Goal: Task Accomplishment & Management: Use online tool/utility

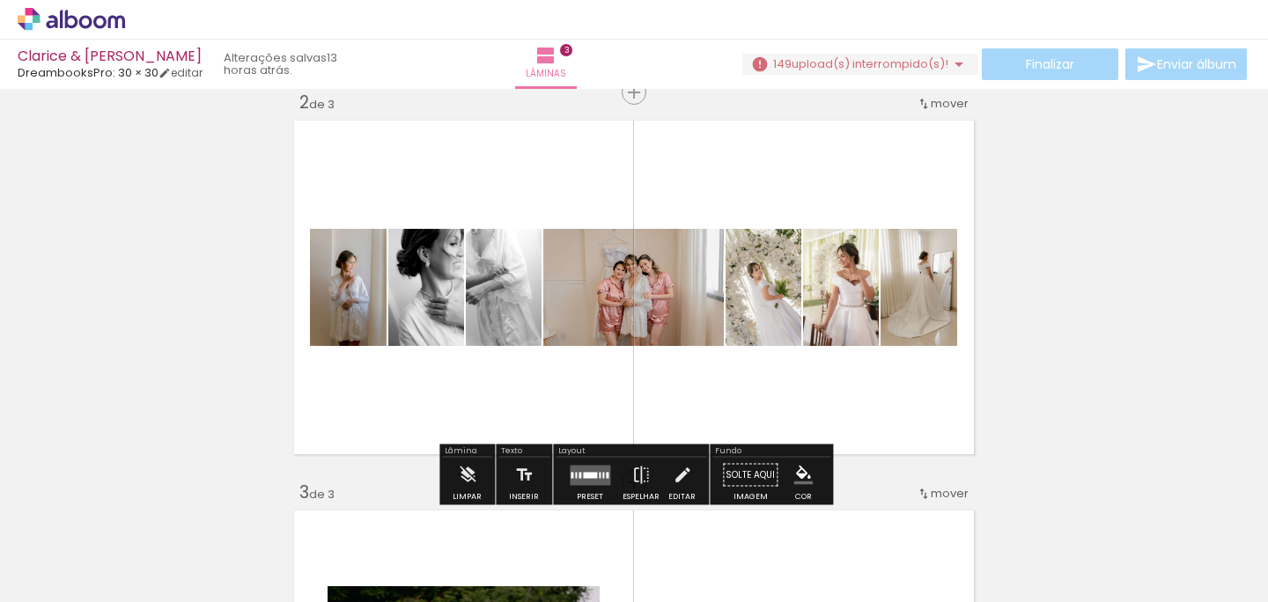
scroll to position [432, 0]
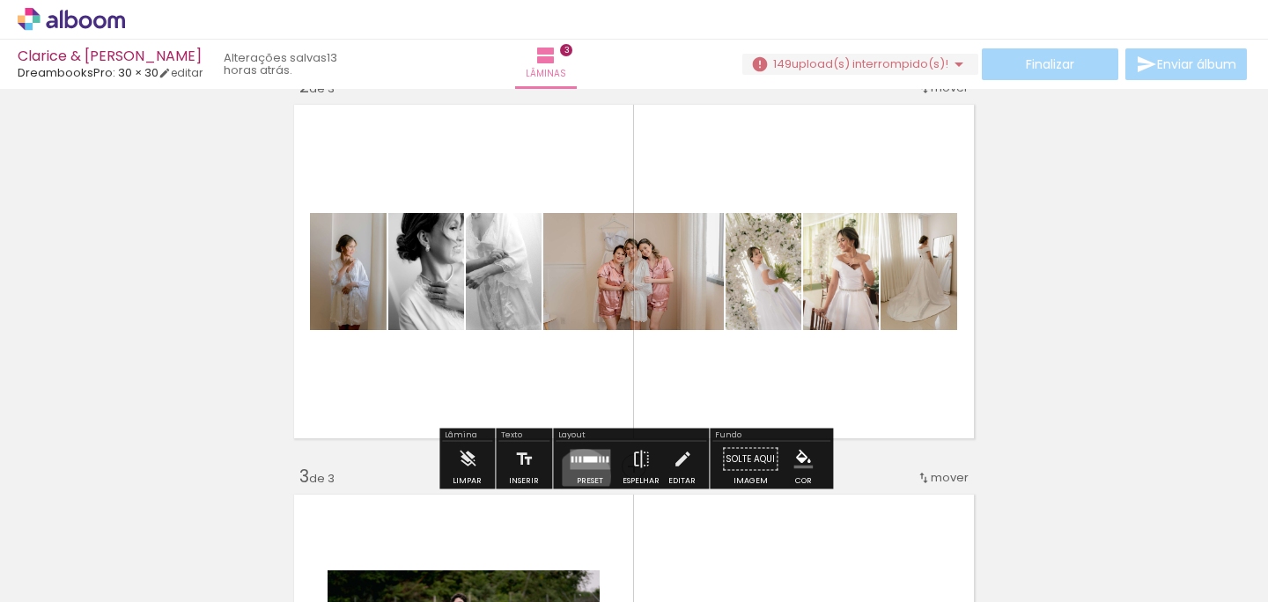
click at [580, 476] on div at bounding box center [590, 459] width 48 height 35
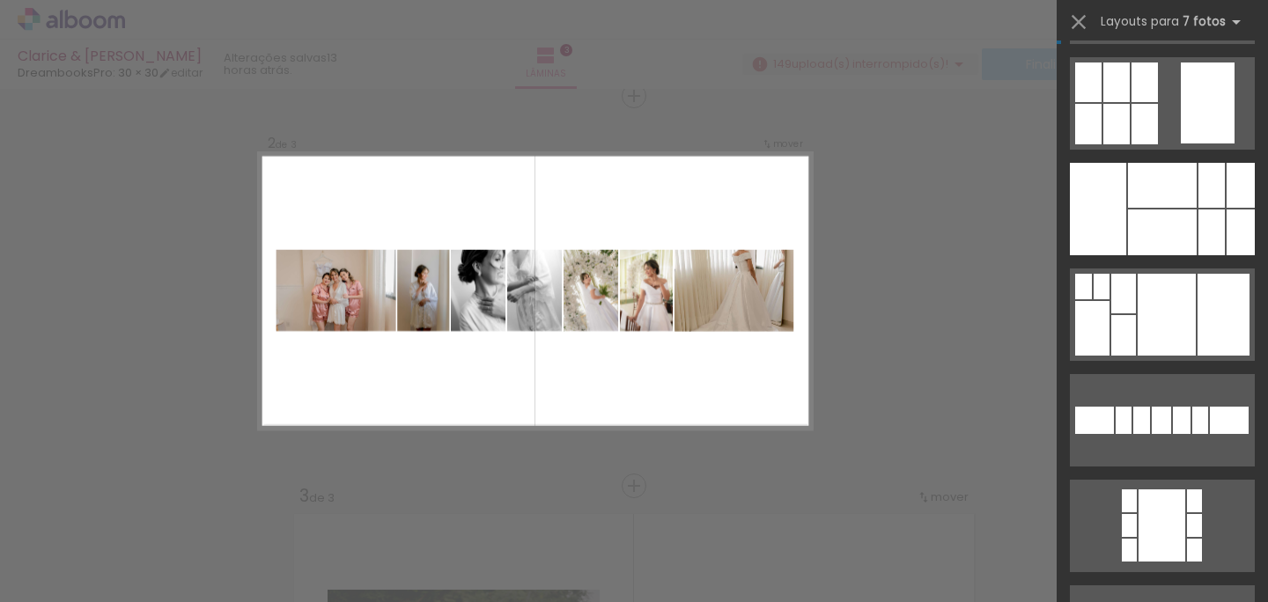
scroll to position [1894, 0]
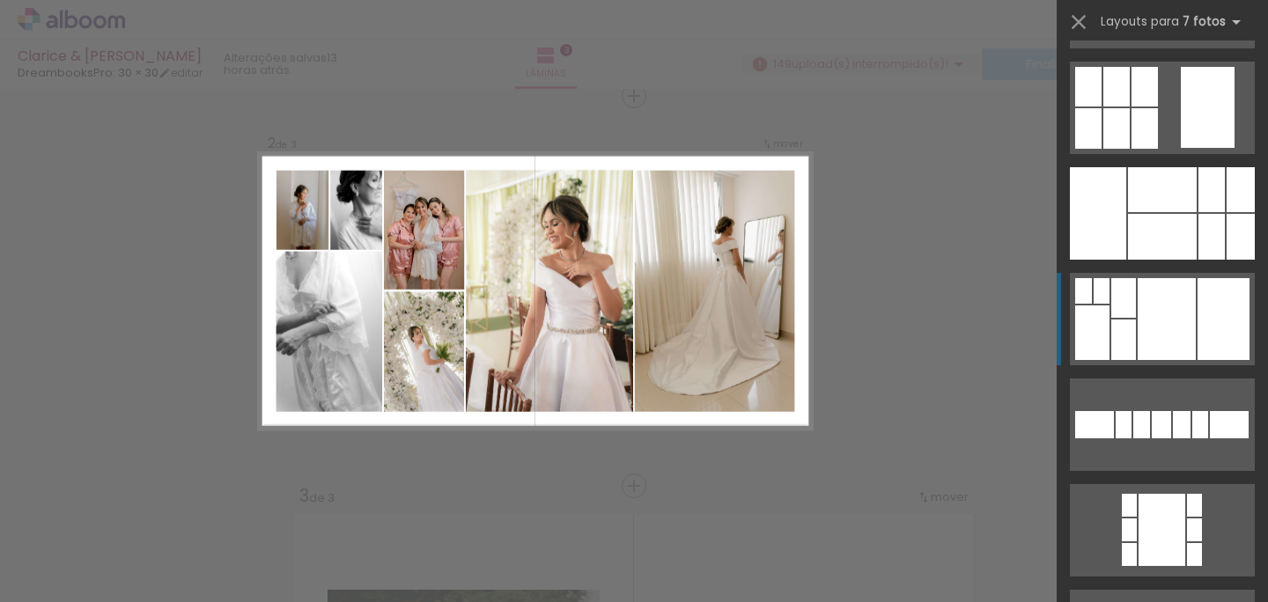
click at [1174, 329] on div at bounding box center [1167, 319] width 58 height 82
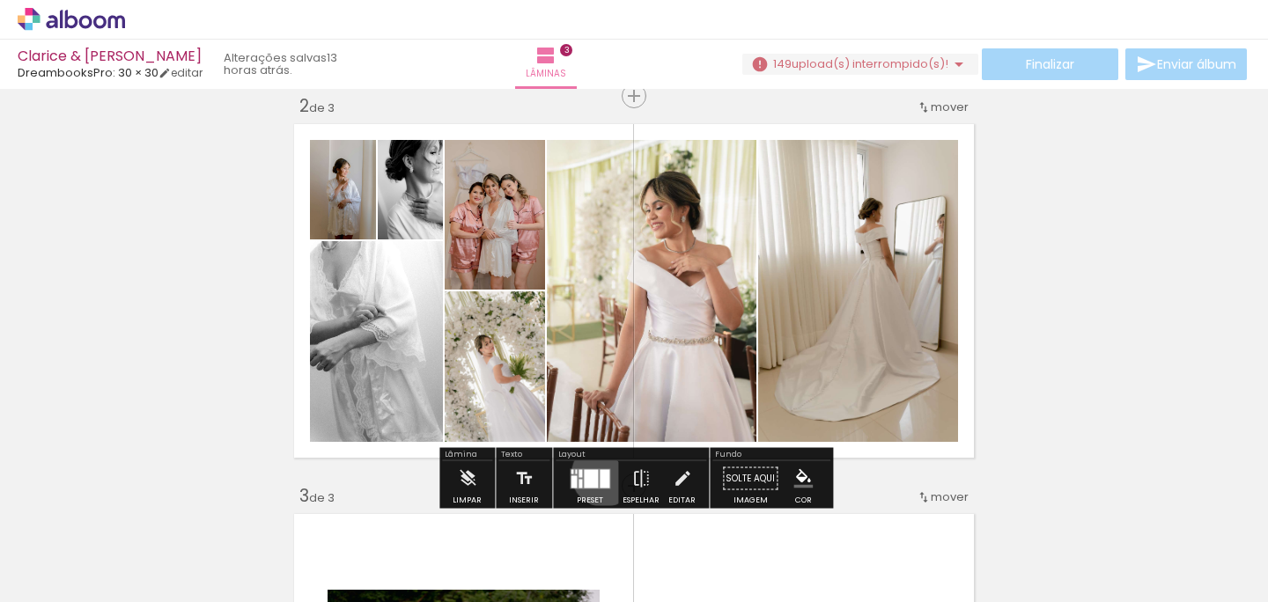
click at [600, 474] on div at bounding box center [605, 478] width 10 height 18
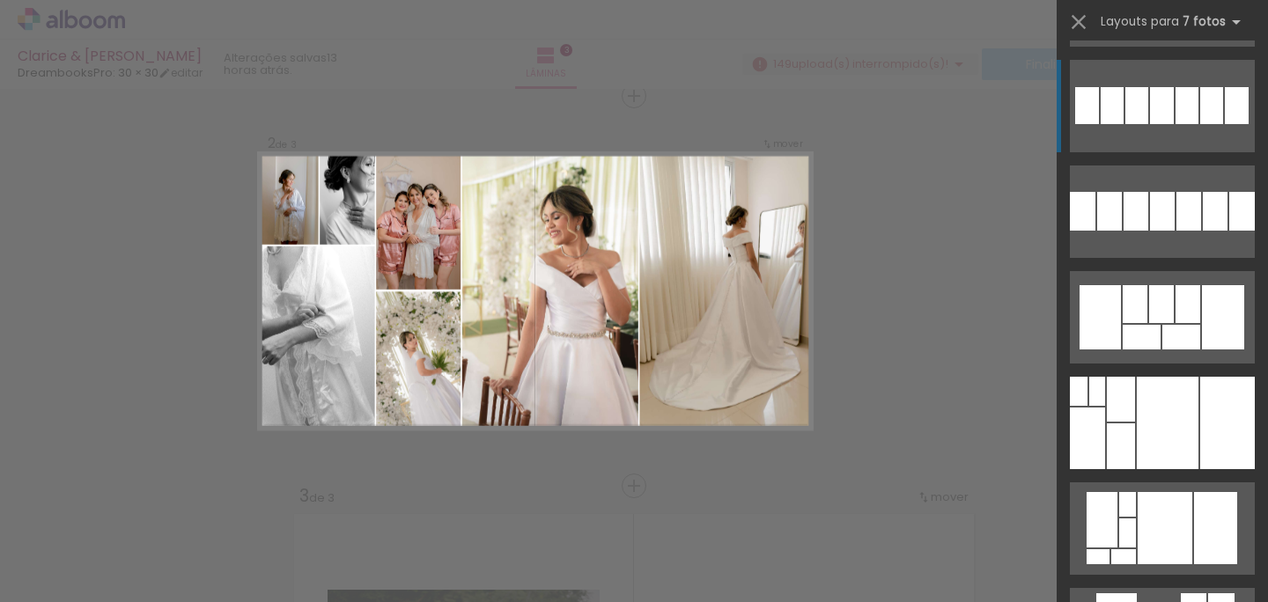
scroll to position [4333, 0]
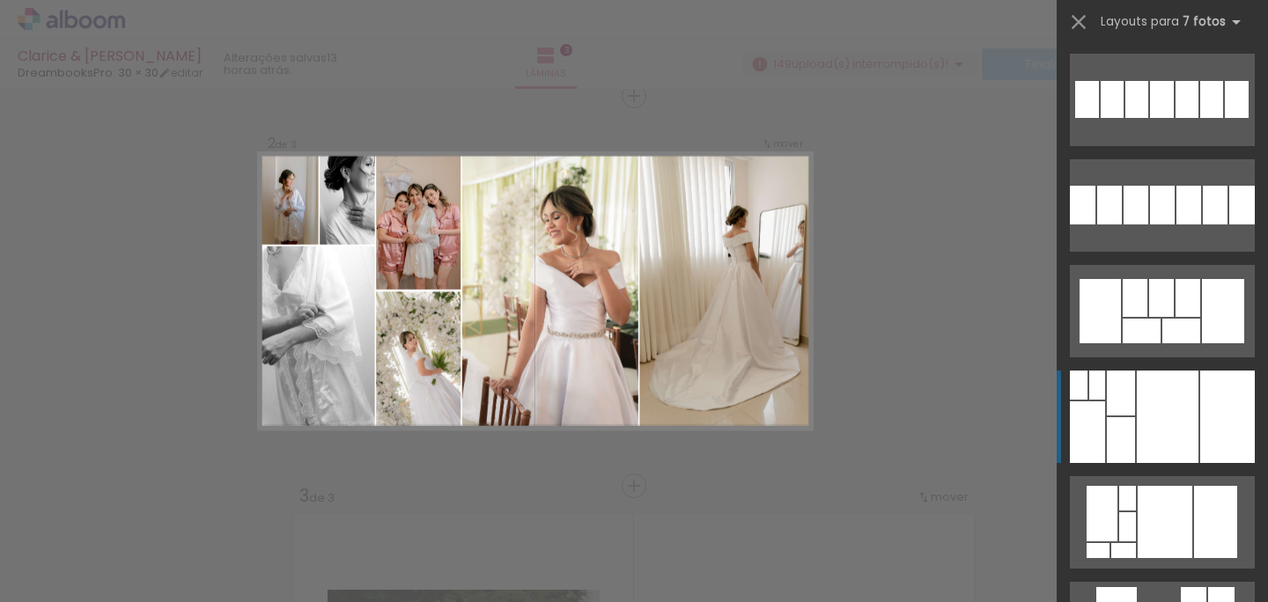
click at [1169, 437] on div at bounding box center [1168, 417] width 62 height 92
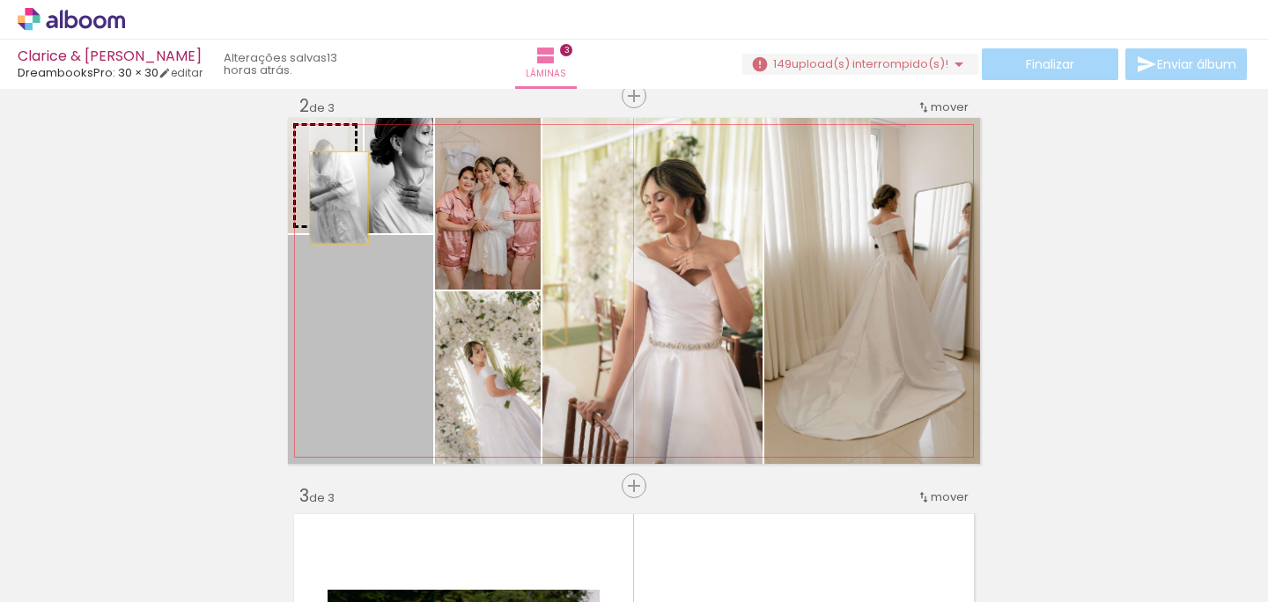
drag, startPoint x: 371, startPoint y: 300, endPoint x: 341, endPoint y: 197, distance: 107.3
click at [0, 0] on slot at bounding box center [0, 0] width 0 height 0
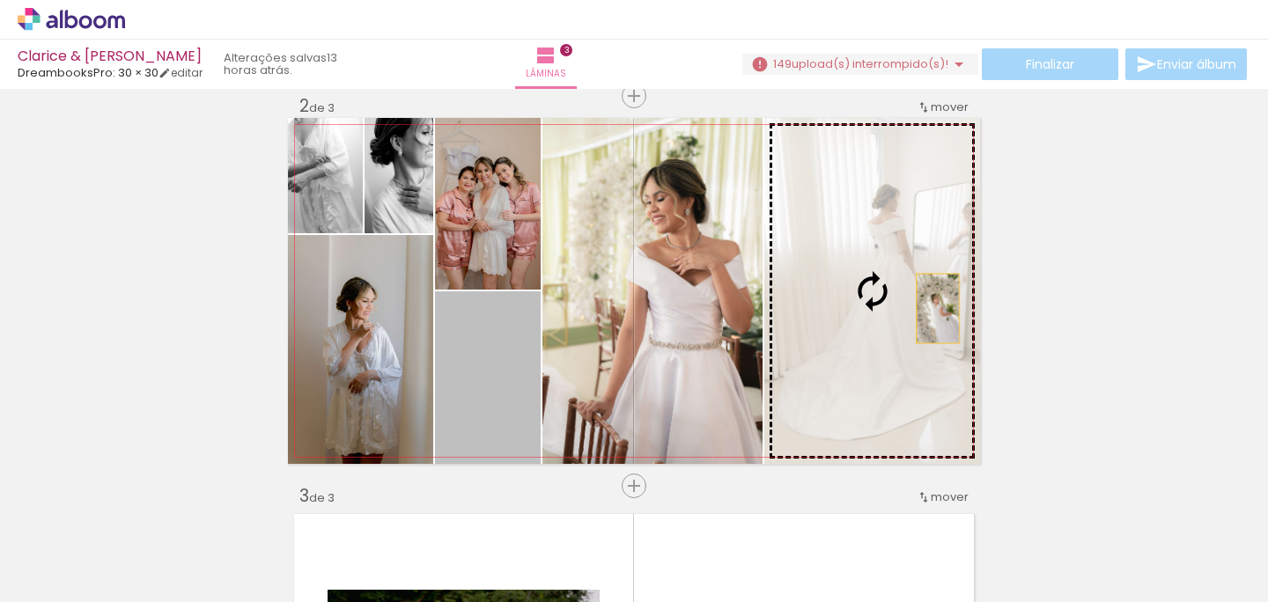
drag, startPoint x: 506, startPoint y: 389, endPoint x: 940, endPoint y: 308, distance: 440.8
click at [0, 0] on slot at bounding box center [0, 0] width 0 height 0
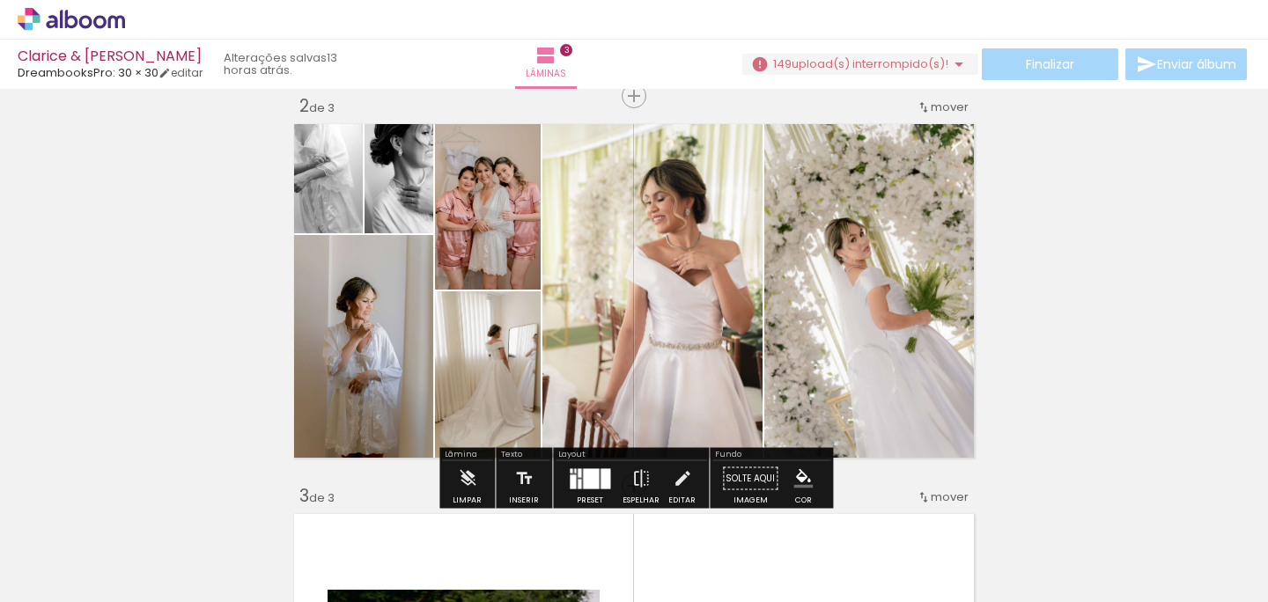
click at [1038, 328] on div "Inserir lâmina 1 de 3 Inserir lâmina 2 de 3 Inserir lâmina 3 de 3" at bounding box center [634, 464] width 1268 height 1562
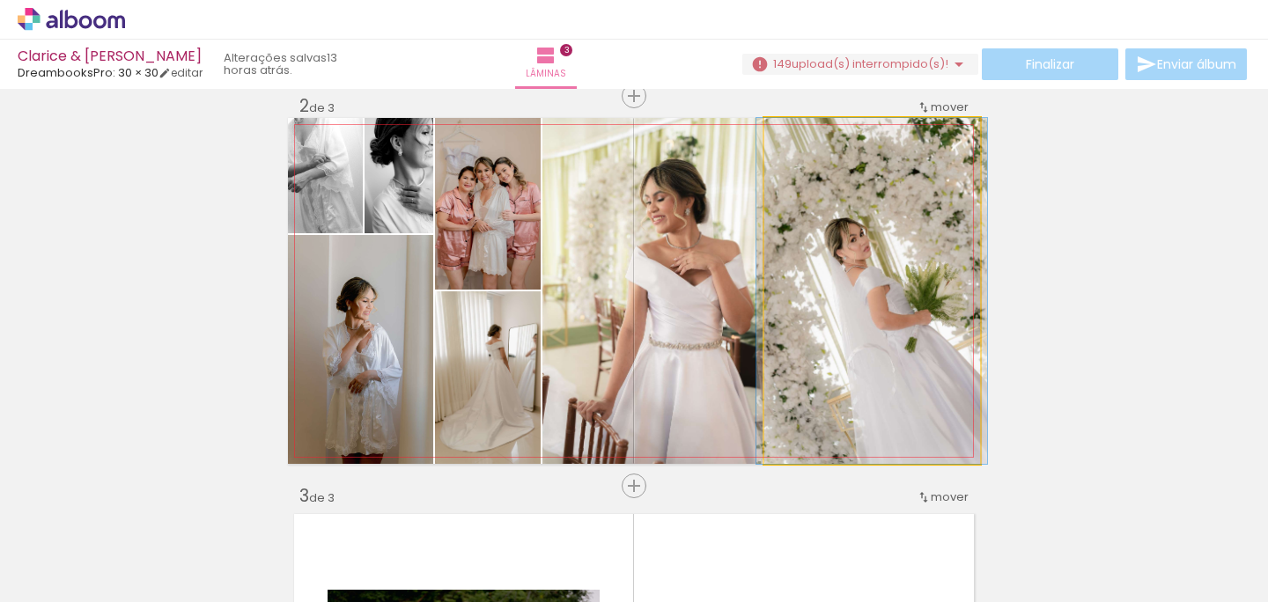
click at [882, 272] on quentale-photo at bounding box center [872, 291] width 216 height 346
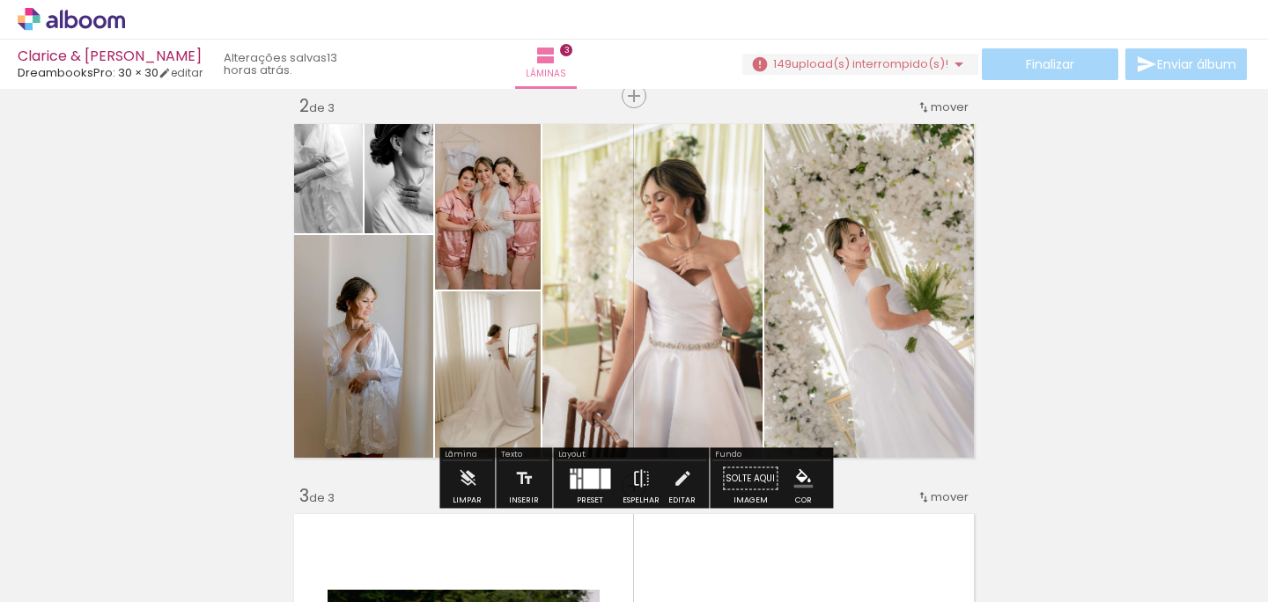
click at [882, 272] on quentale-photo at bounding box center [872, 291] width 216 height 346
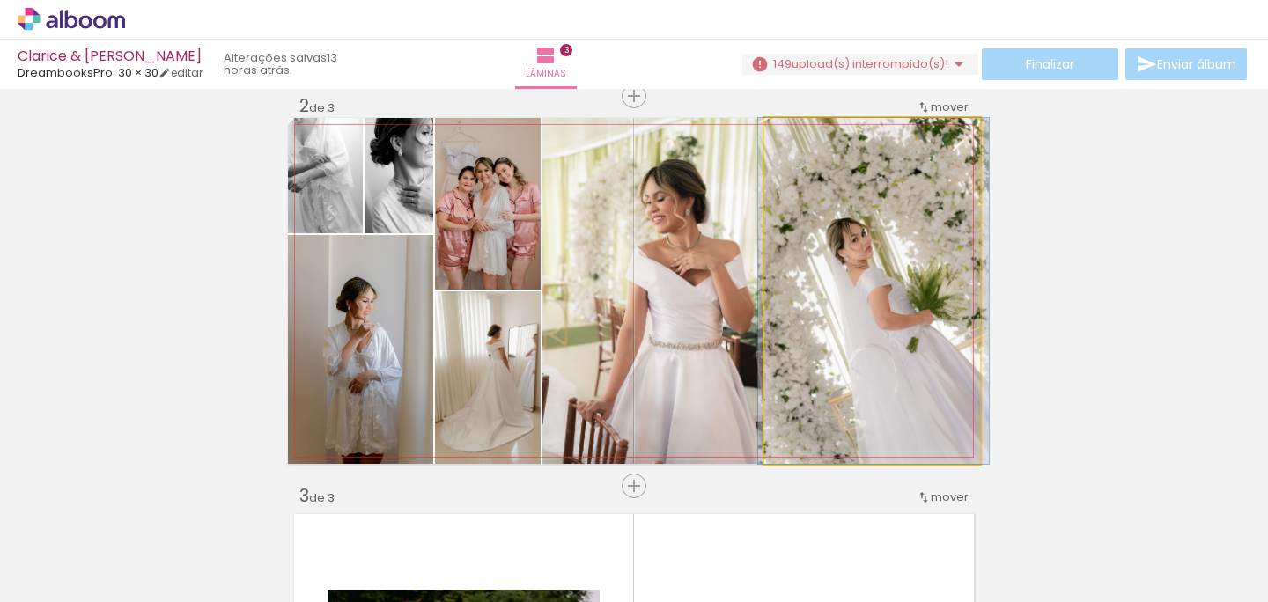
drag, startPoint x: 882, startPoint y: 272, endPoint x: 884, endPoint y: 242, distance: 30.0
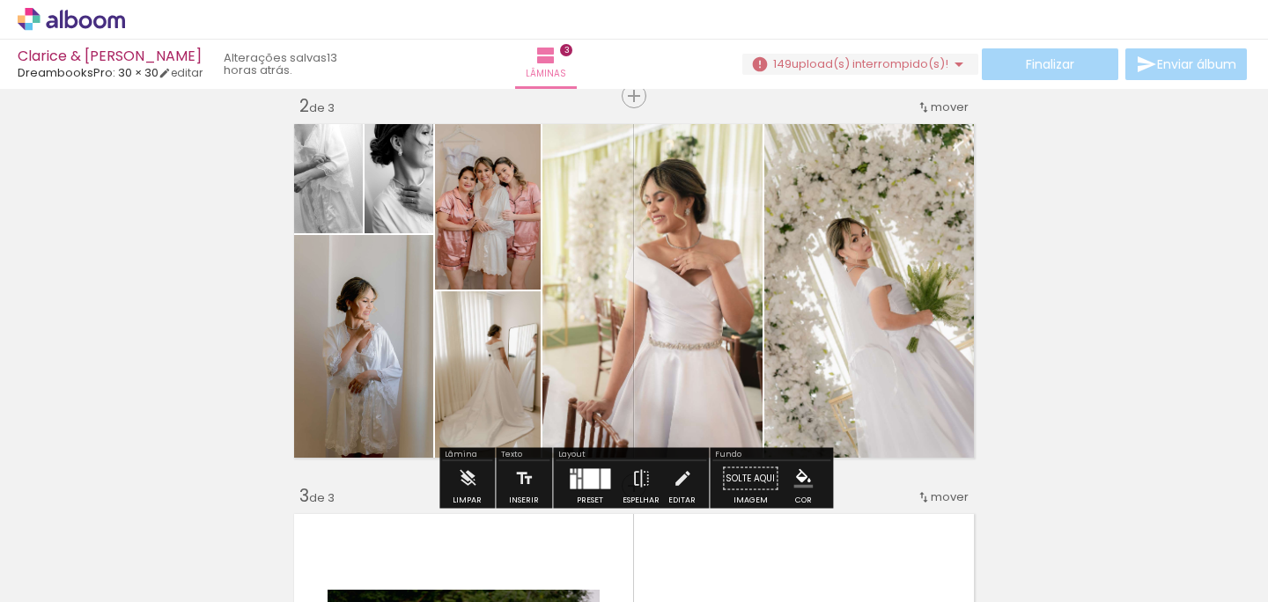
click at [1099, 342] on div "Inserir lâmina 1 de 3 Inserir lâmina 2 de 3 Inserir lâmina 3 de 3" at bounding box center [634, 464] width 1268 height 1562
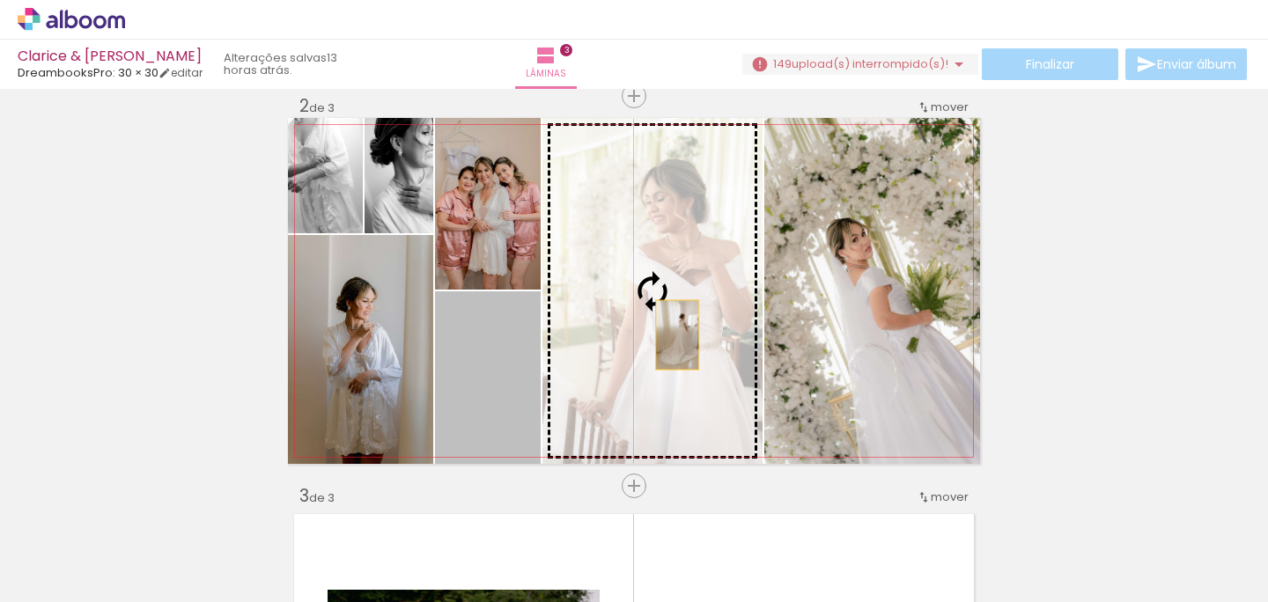
drag, startPoint x: 471, startPoint y: 402, endPoint x: 677, endPoint y: 335, distance: 216.7
click at [0, 0] on slot at bounding box center [0, 0] width 0 height 0
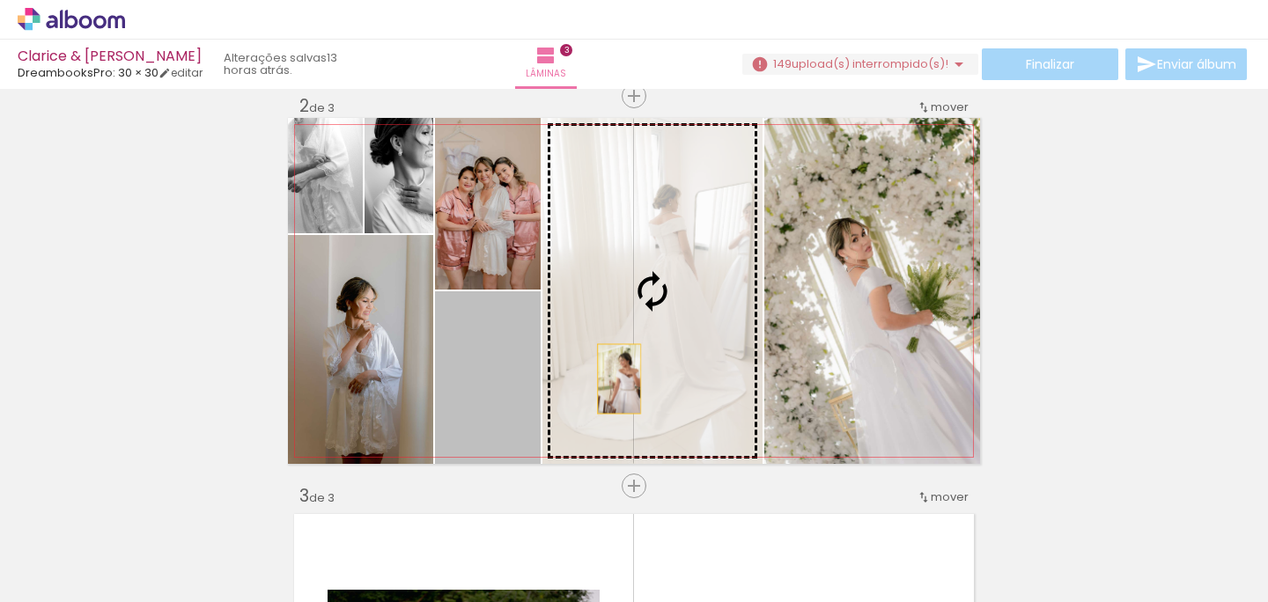
drag, startPoint x: 519, startPoint y: 398, endPoint x: 646, endPoint y: 370, distance: 130.8
click at [0, 0] on slot at bounding box center [0, 0] width 0 height 0
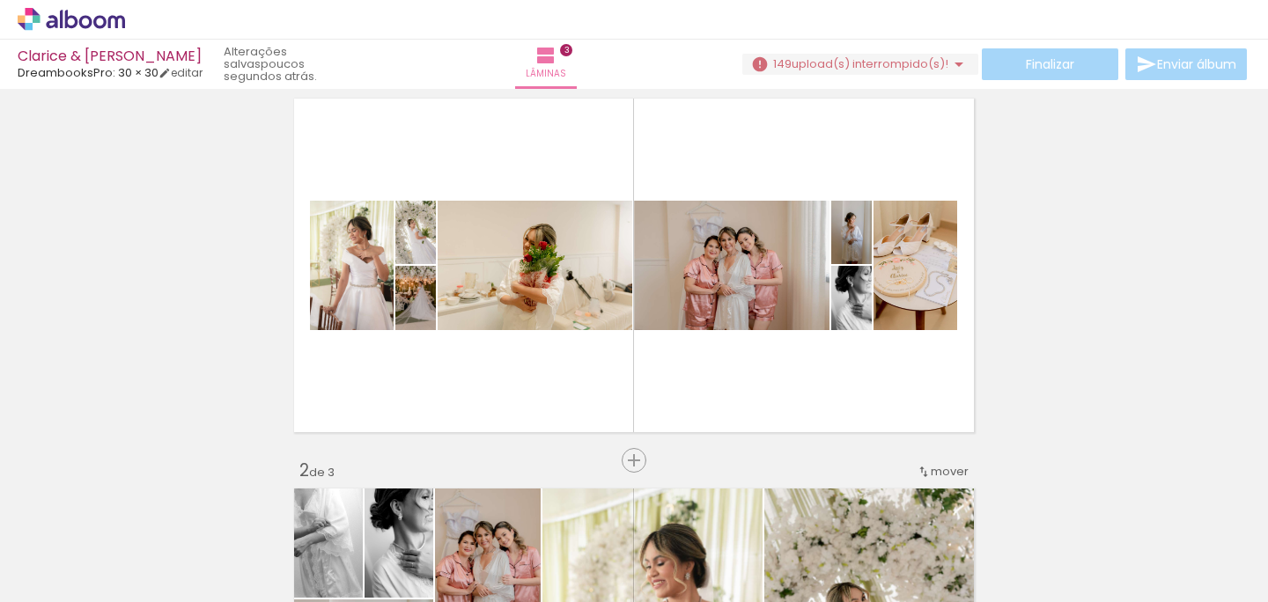
scroll to position [0, 0]
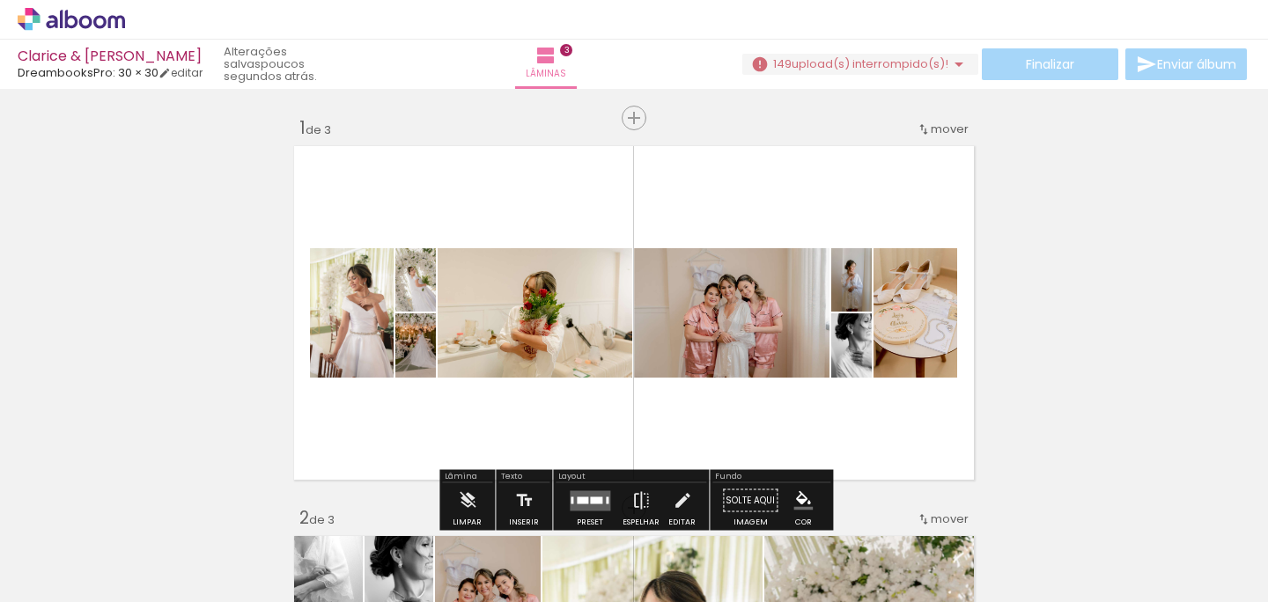
click at [847, 230] on quentale-layouter at bounding box center [634, 313] width 692 height 346
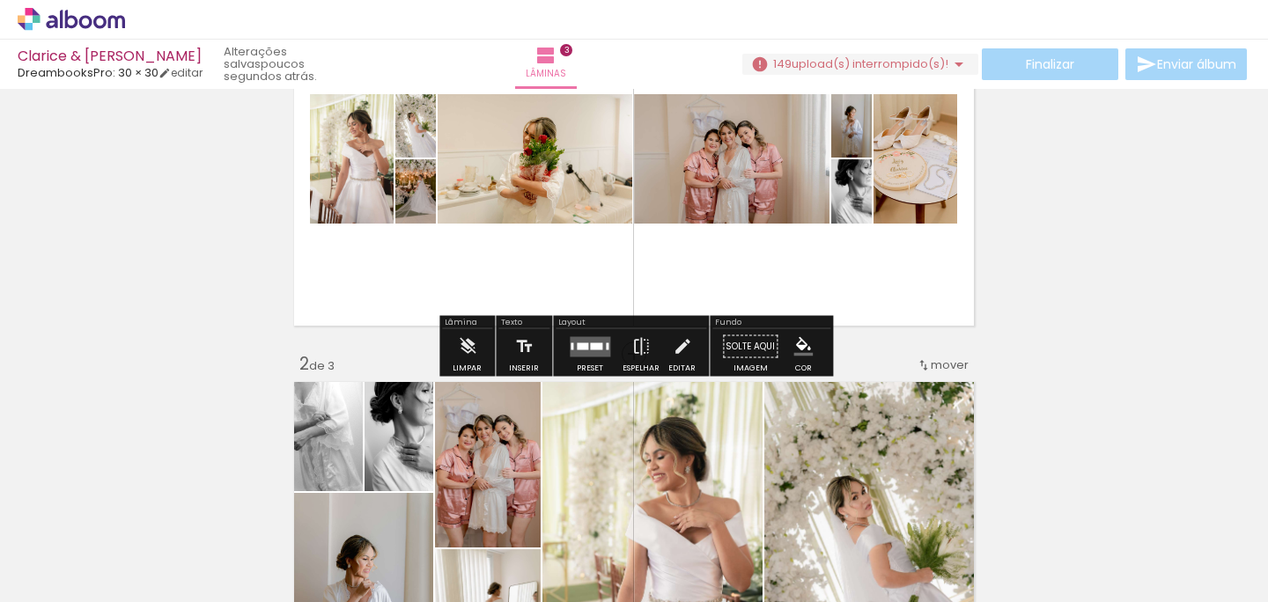
scroll to position [149, 0]
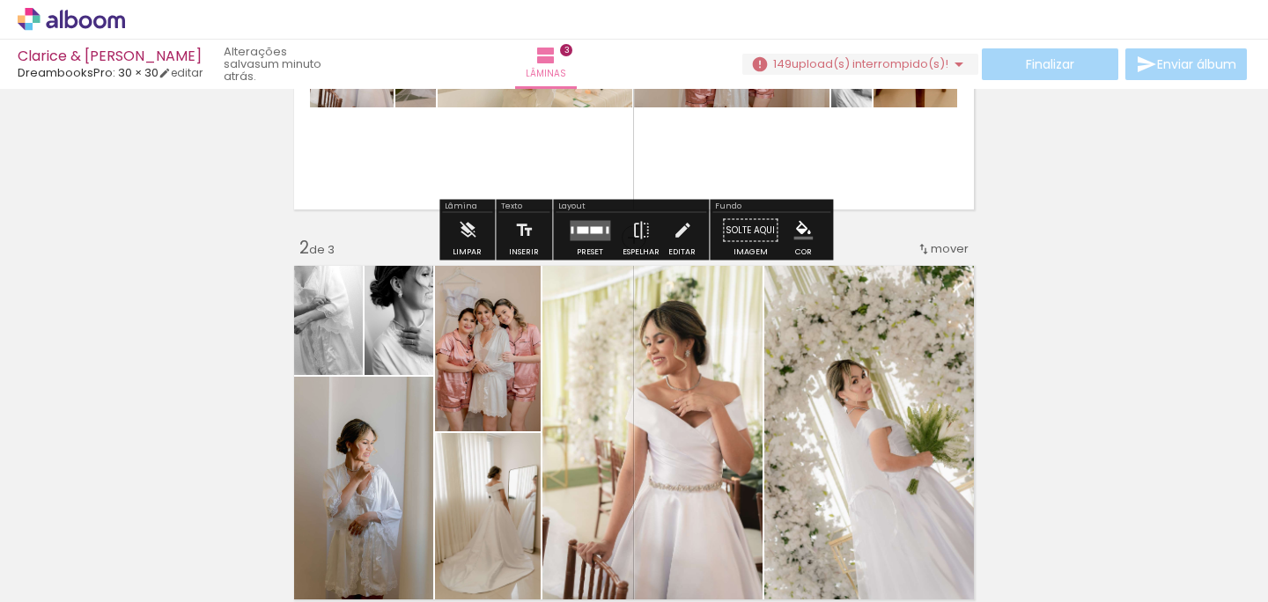
scroll to position [272, 0]
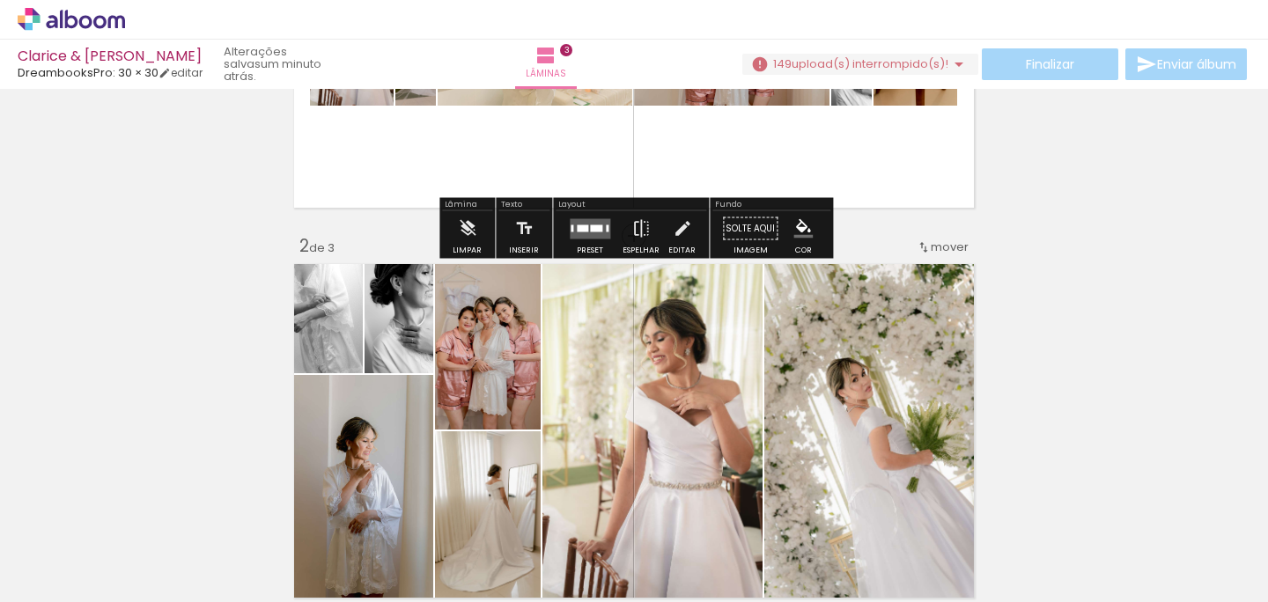
click at [1122, 359] on div "Inserir lâmina 1 de 3 Inserir lâmina 2 de 3 Inserir lâmina 3 de 3" at bounding box center [634, 604] width 1268 height 1562
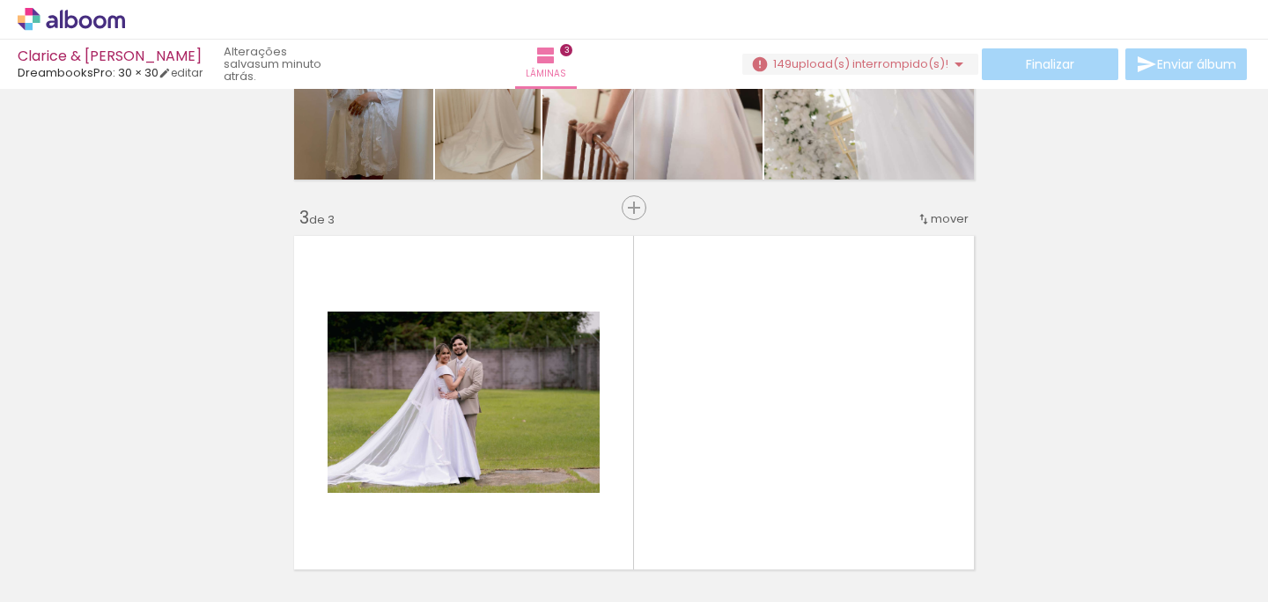
scroll to position [818, 0]
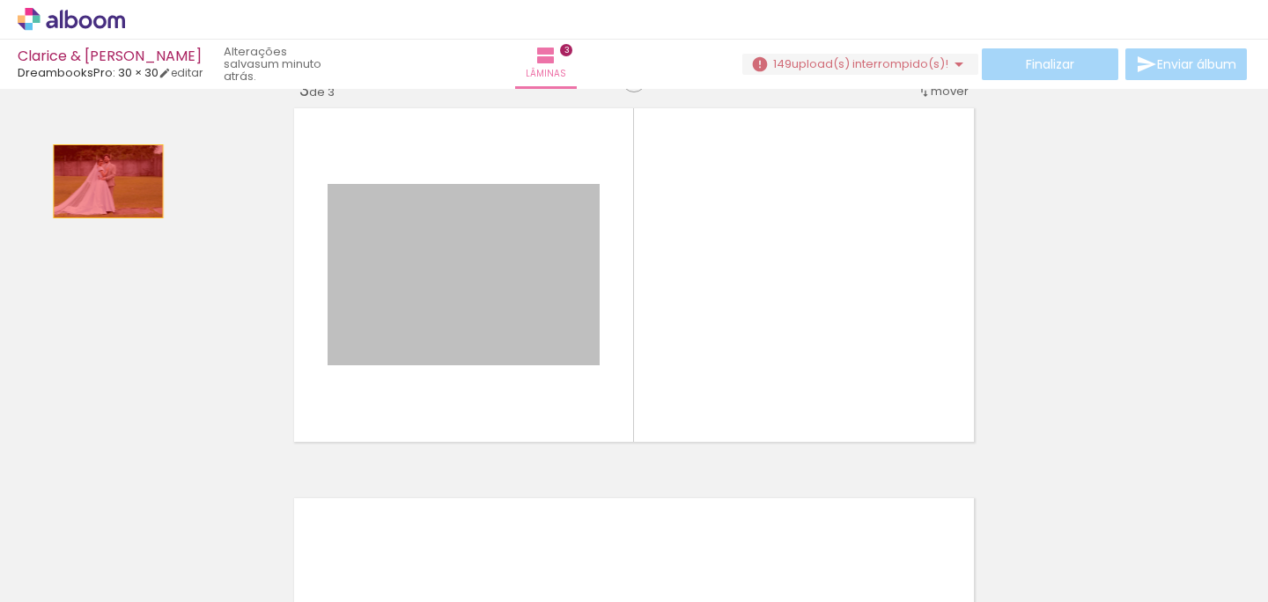
drag, startPoint x: 467, startPoint y: 247, endPoint x: 108, endPoint y: 181, distance: 364.5
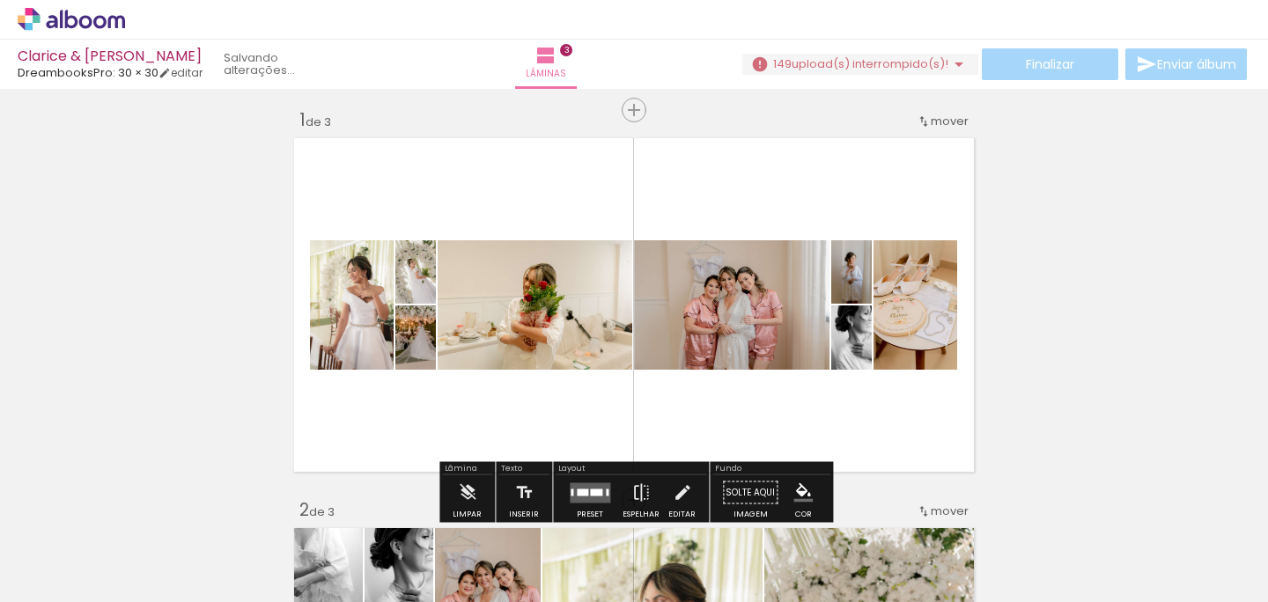
scroll to position [0, 0]
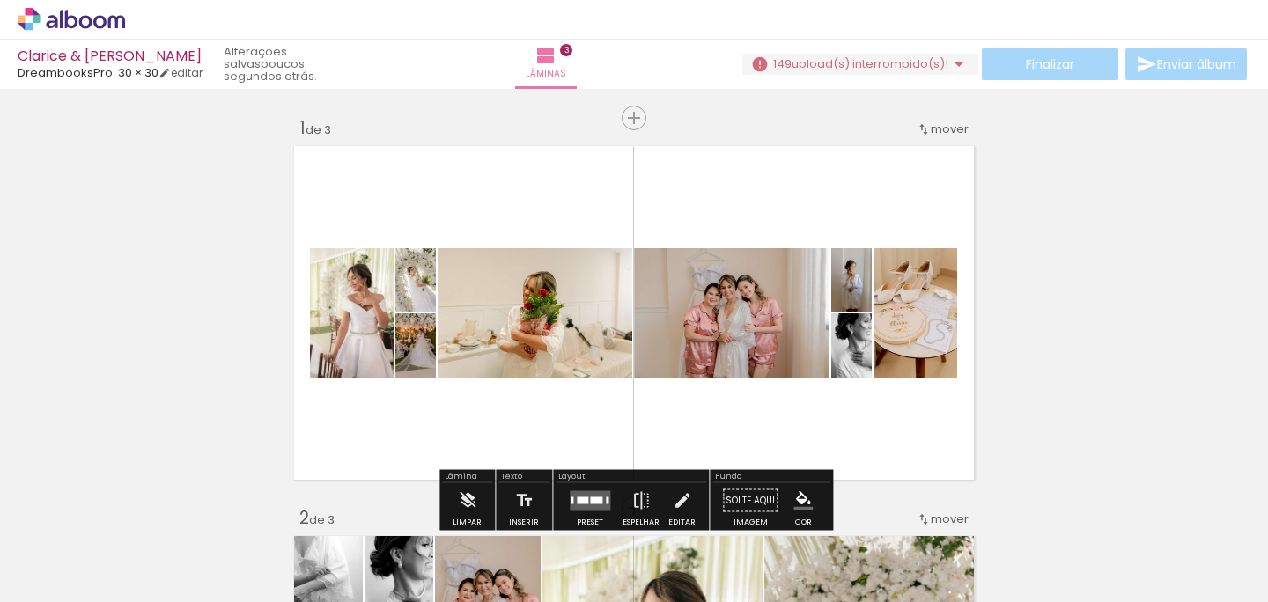
click at [844, 68] on span "upload(s) interrompido(s)!" at bounding box center [870, 63] width 157 height 17
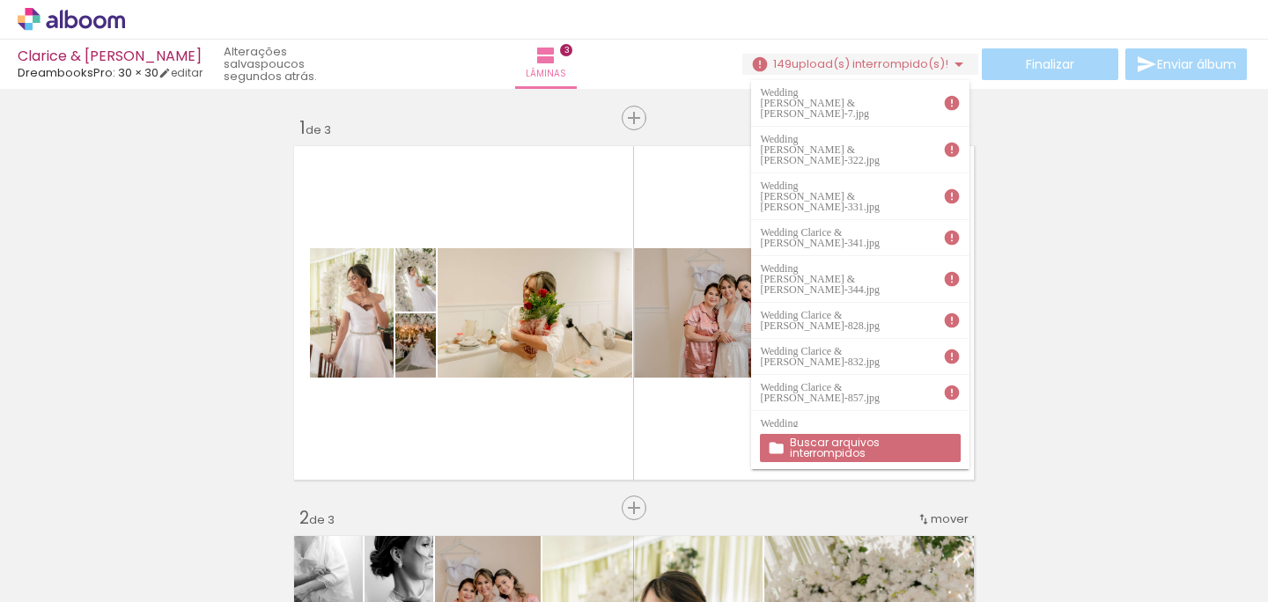
click at [0, 0] on slot "Buscar arquivos interrompidos" at bounding box center [0, 0] width 0 height 0
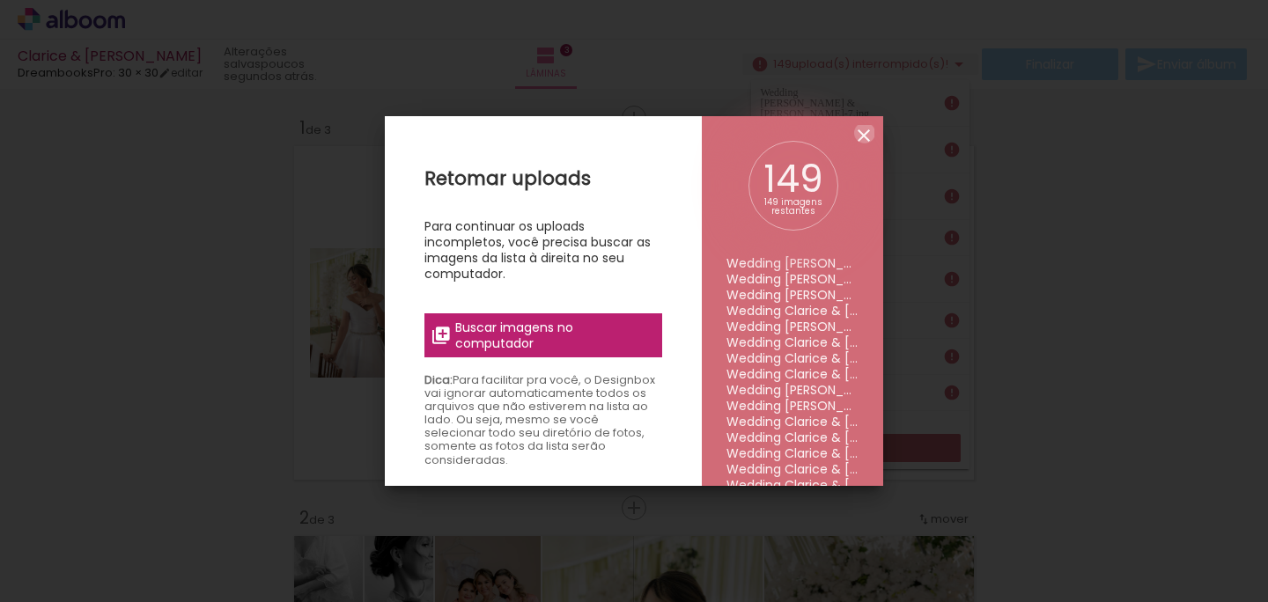
click at [865, 133] on iron-icon at bounding box center [863, 135] width 21 height 21
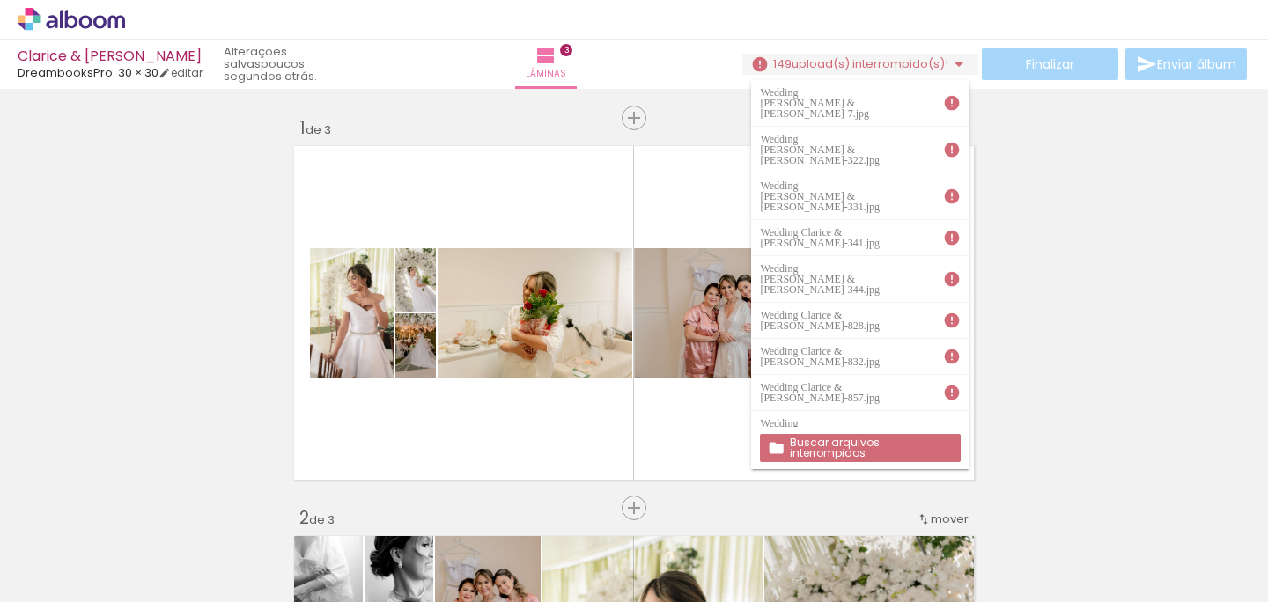
scroll to position [0, 7107]
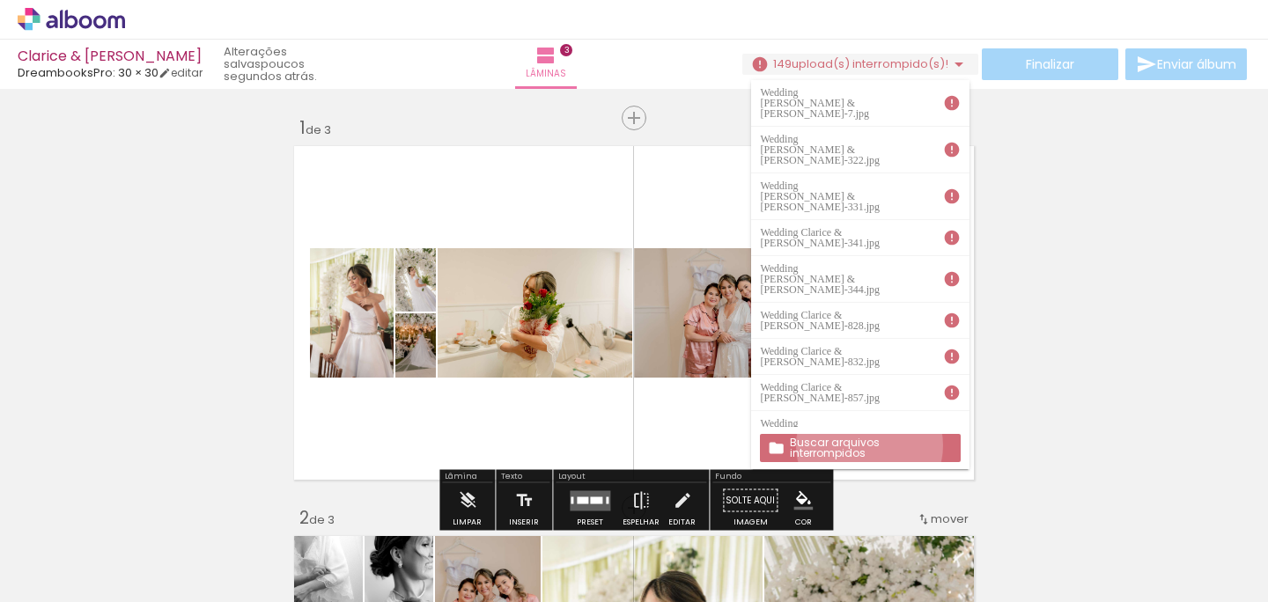
click at [0, 0] on slot "Buscar arquivos interrompidos" at bounding box center [0, 0] width 0 height 0
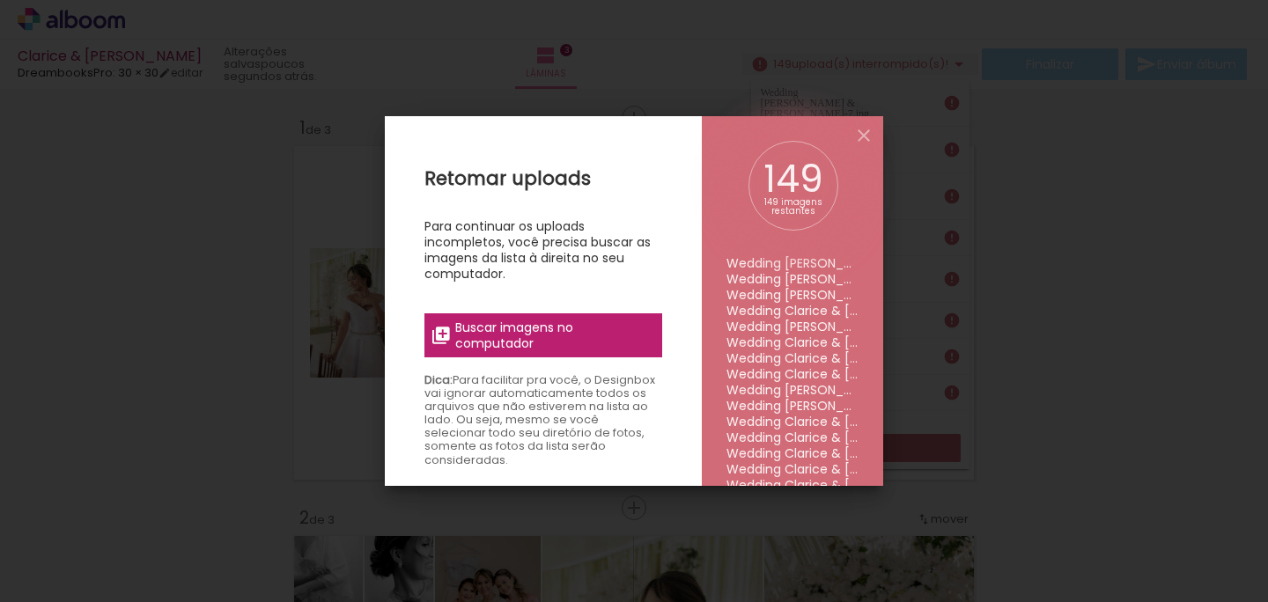
click at [594, 318] on label "Buscar imagens no computador" at bounding box center [544, 336] width 238 height 44
click at [0, 0] on input "file" at bounding box center [0, 0] width 0 height 0
click at [865, 137] on iron-icon at bounding box center [863, 135] width 21 height 21
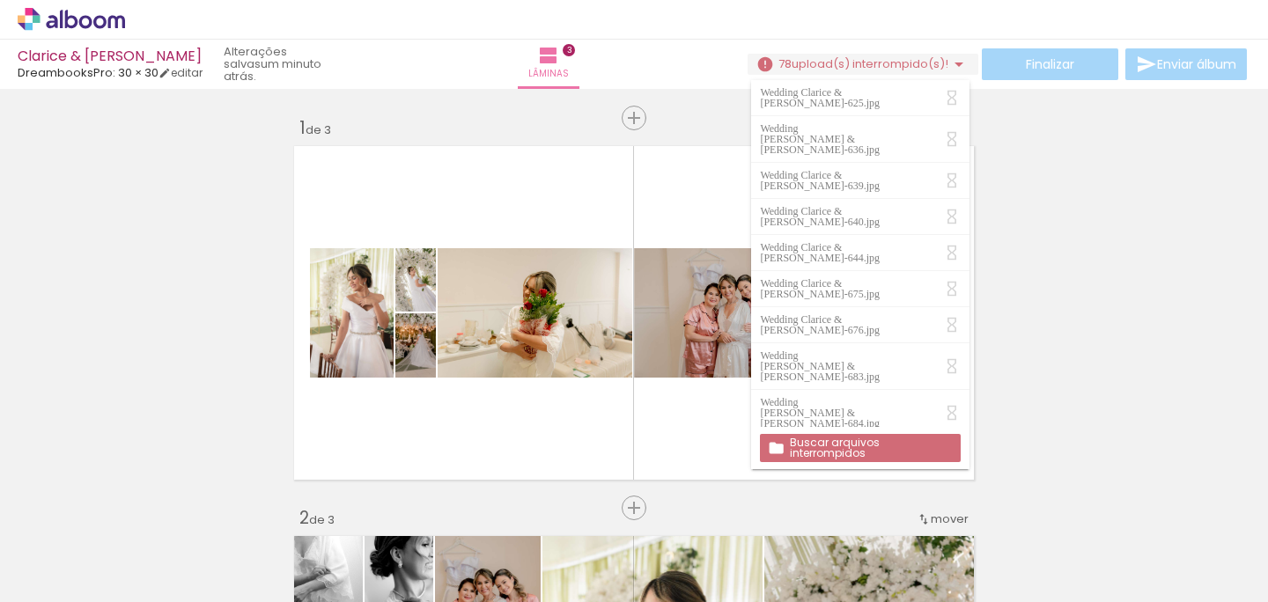
scroll to position [0, 7518]
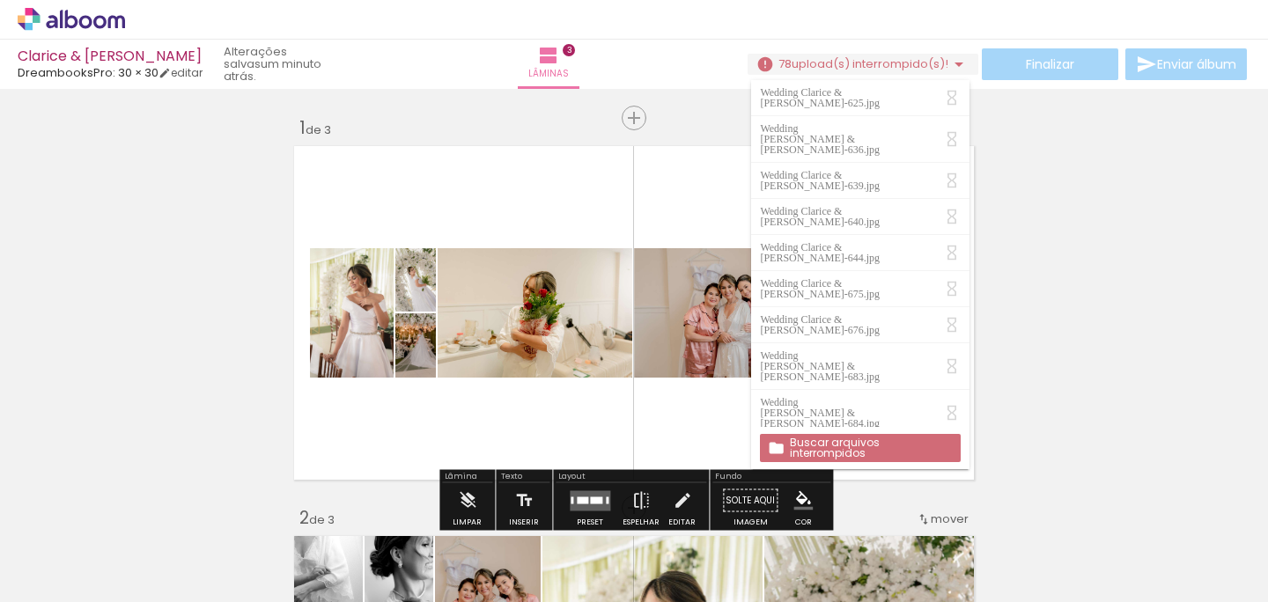
click at [949, 65] on iron-icon at bounding box center [959, 64] width 21 height 21
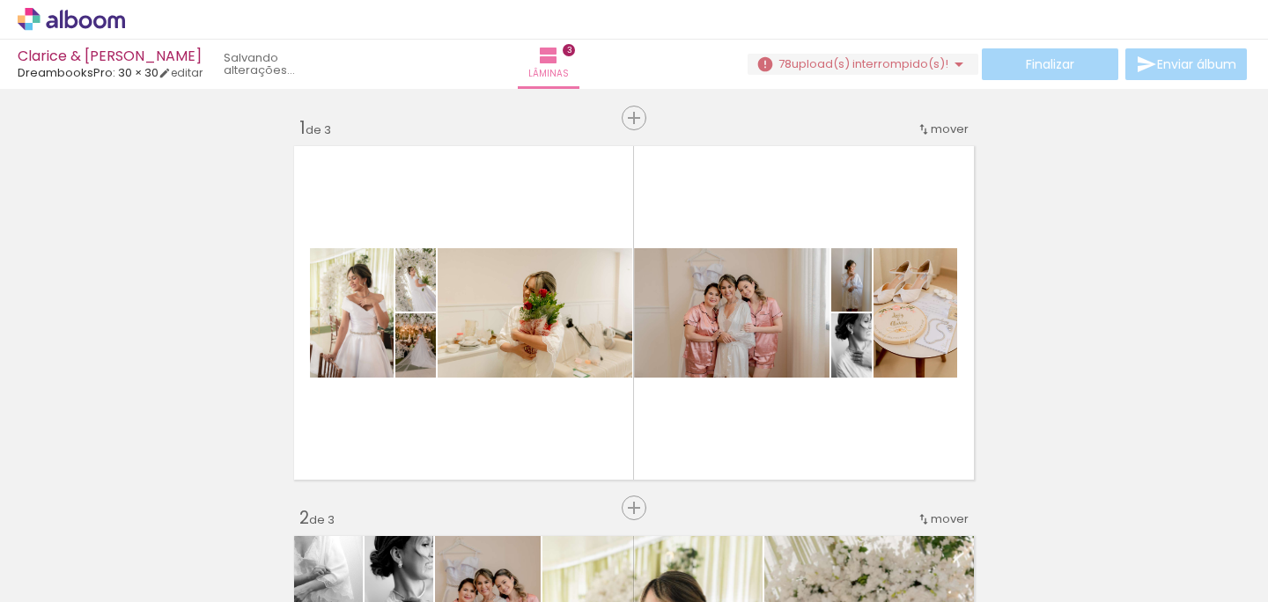
scroll to position [0, 0]
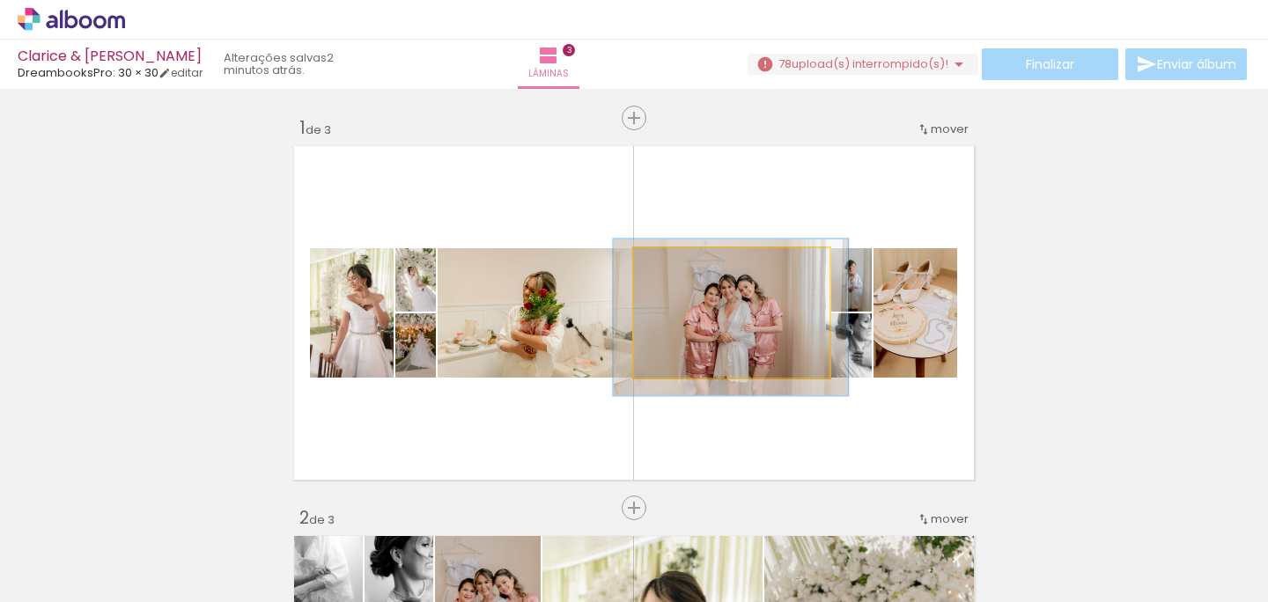
click at [779, 352] on quentale-photo at bounding box center [732, 312] width 196 height 129
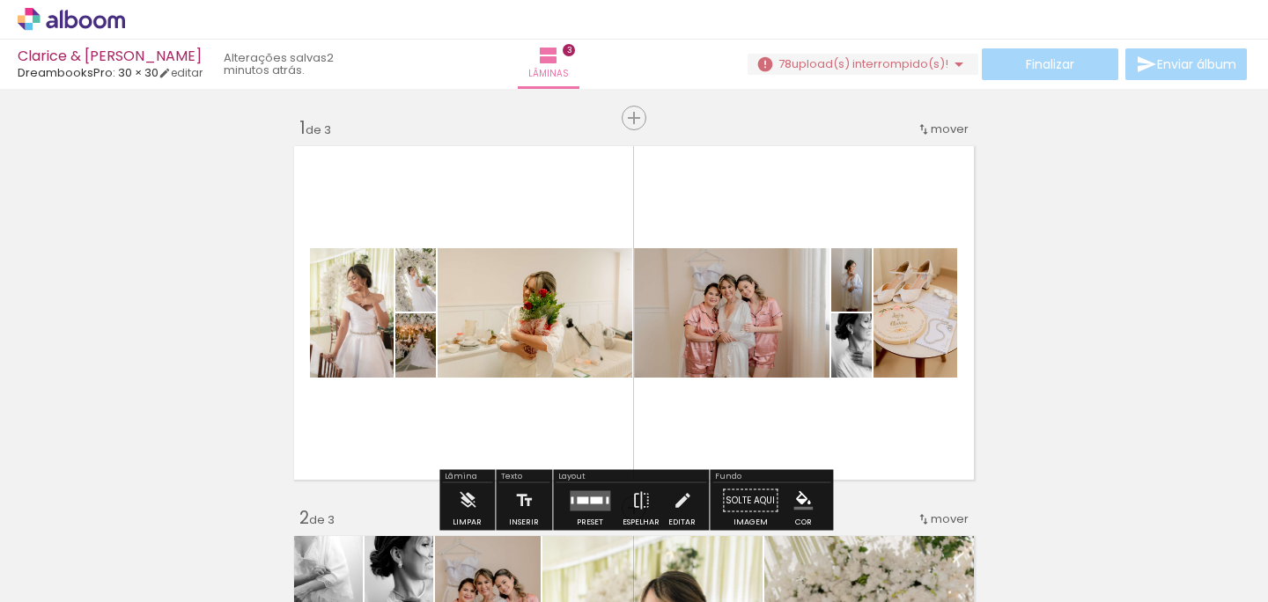
click at [871, 462] on quentale-layouter at bounding box center [634, 313] width 692 height 346
click at [594, 487] on div at bounding box center [590, 501] width 48 height 35
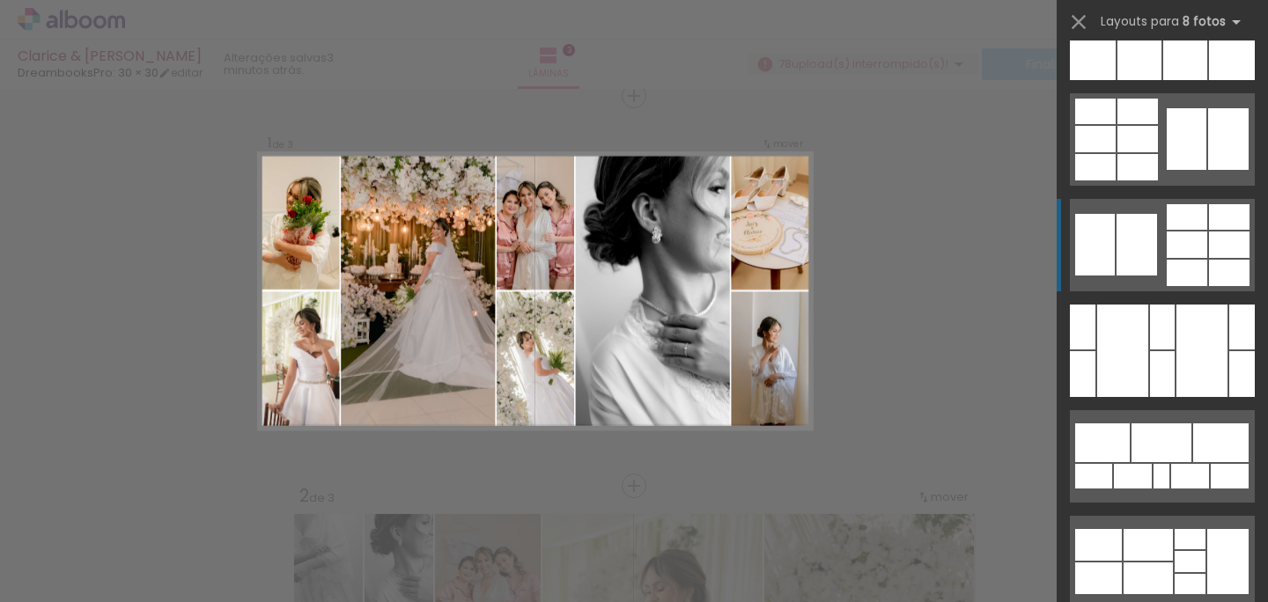
scroll to position [4926, 0]
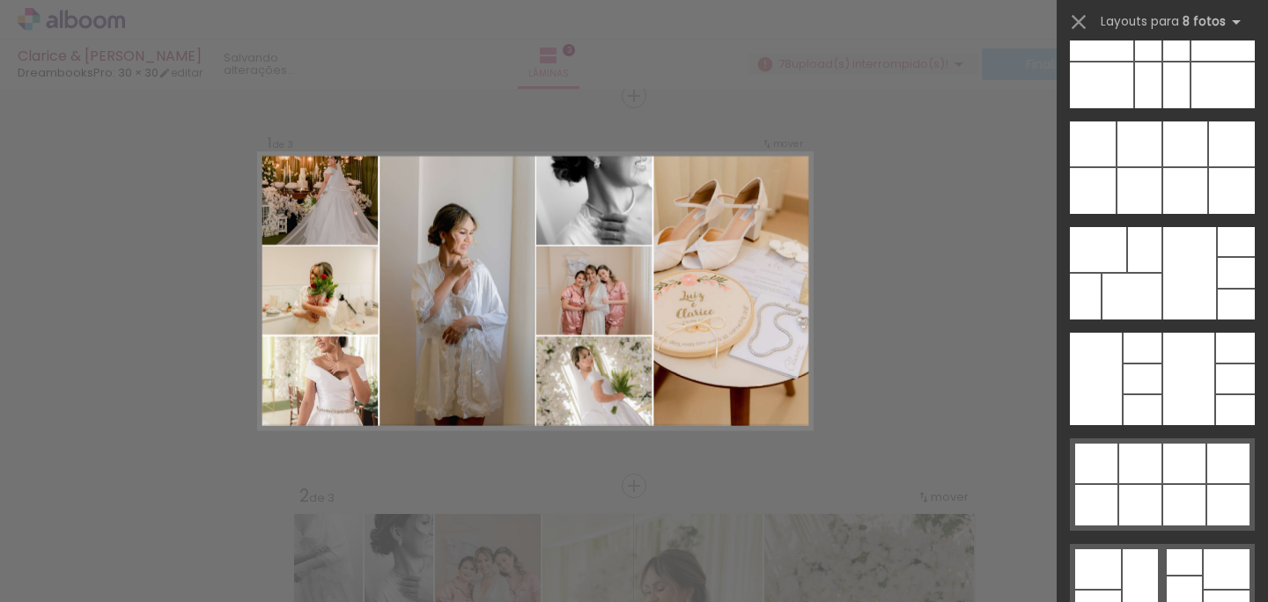
scroll to position [8817, 0]
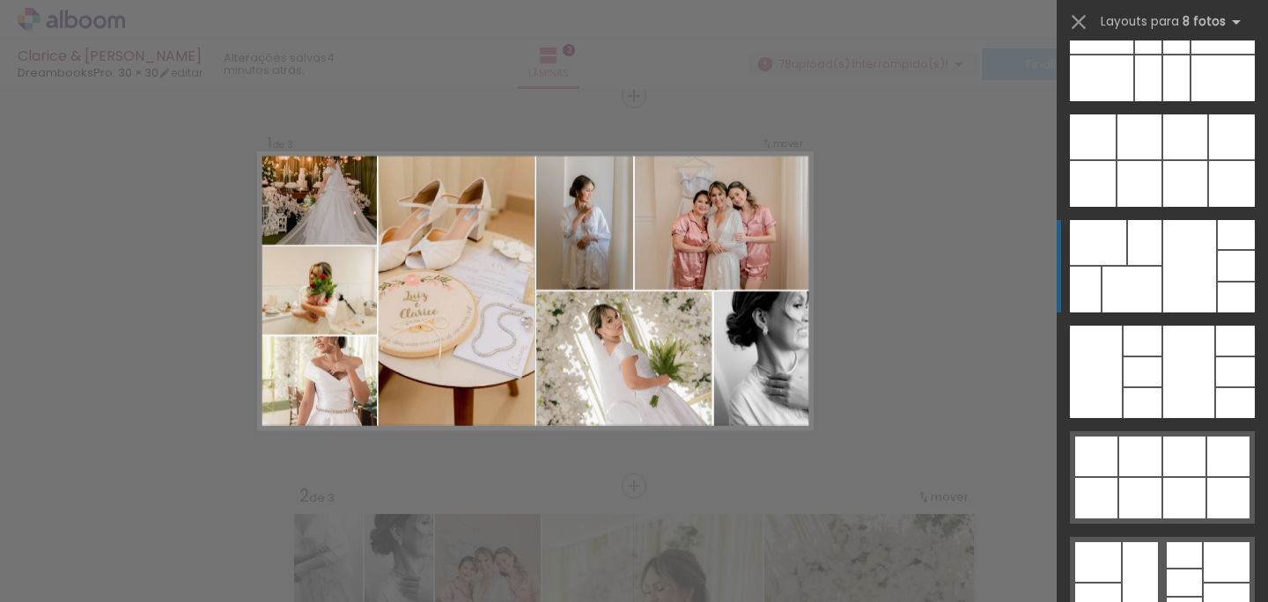
click at [1233, 276] on div at bounding box center [1236, 266] width 37 height 30
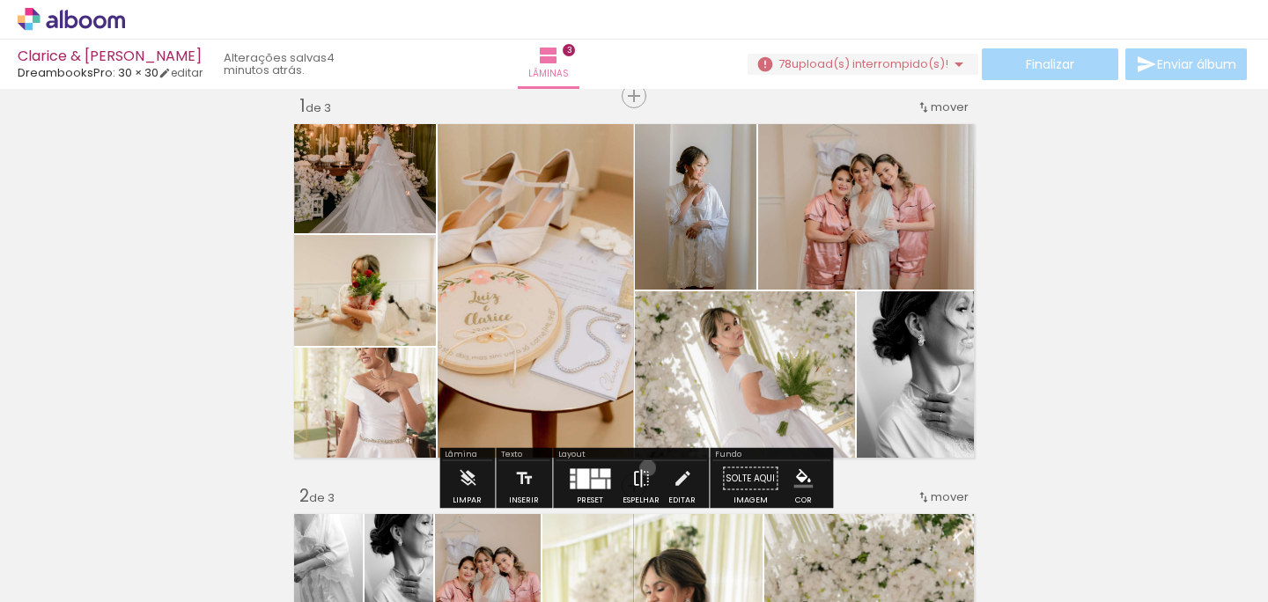
click at [644, 468] on iron-icon at bounding box center [640, 479] width 19 height 35
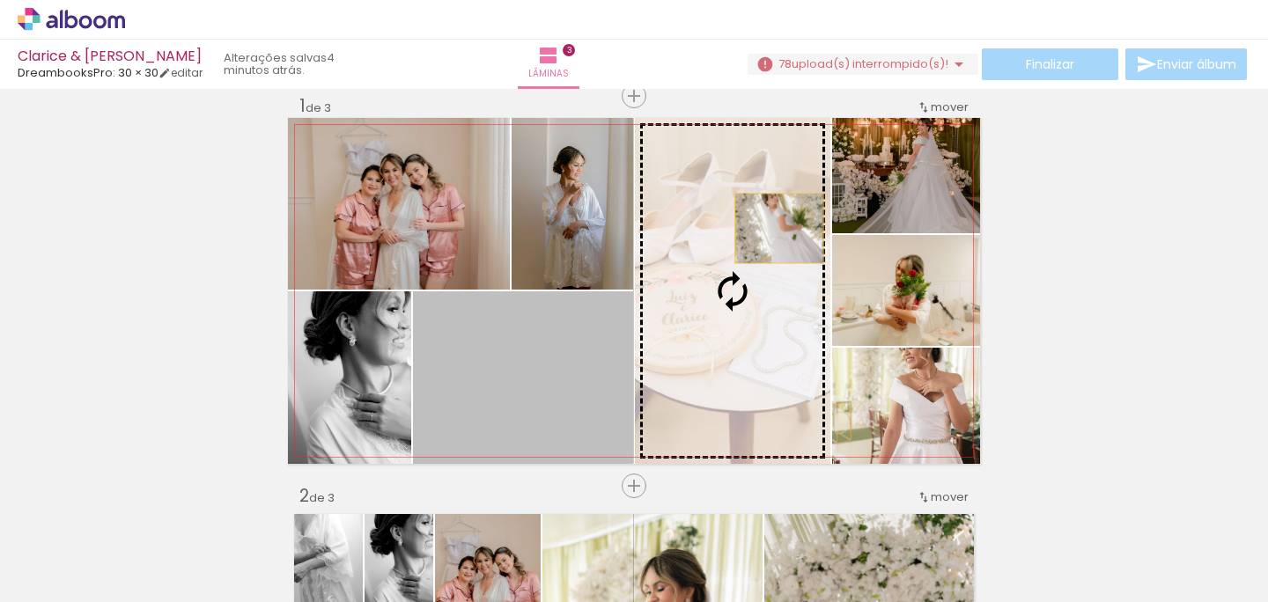
drag, startPoint x: 580, startPoint y: 352, endPoint x: 779, endPoint y: 225, distance: 236.0
click at [0, 0] on slot at bounding box center [0, 0] width 0 height 0
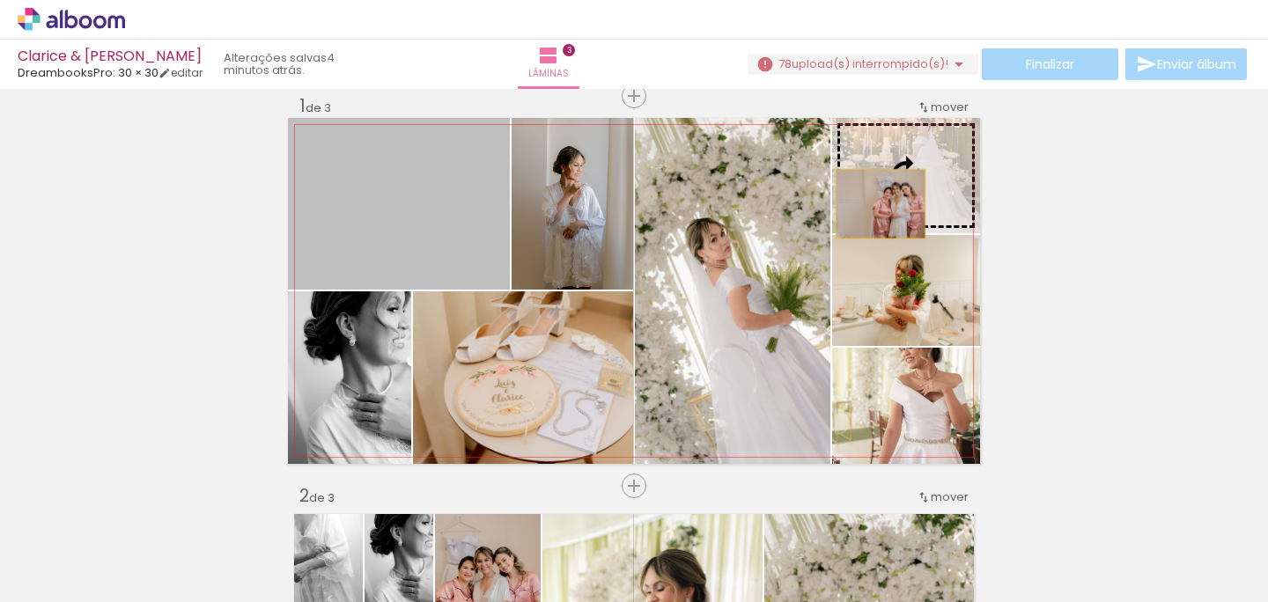
drag, startPoint x: 426, startPoint y: 225, endPoint x: 875, endPoint y: 203, distance: 449.7
click at [0, 0] on slot at bounding box center [0, 0] width 0 height 0
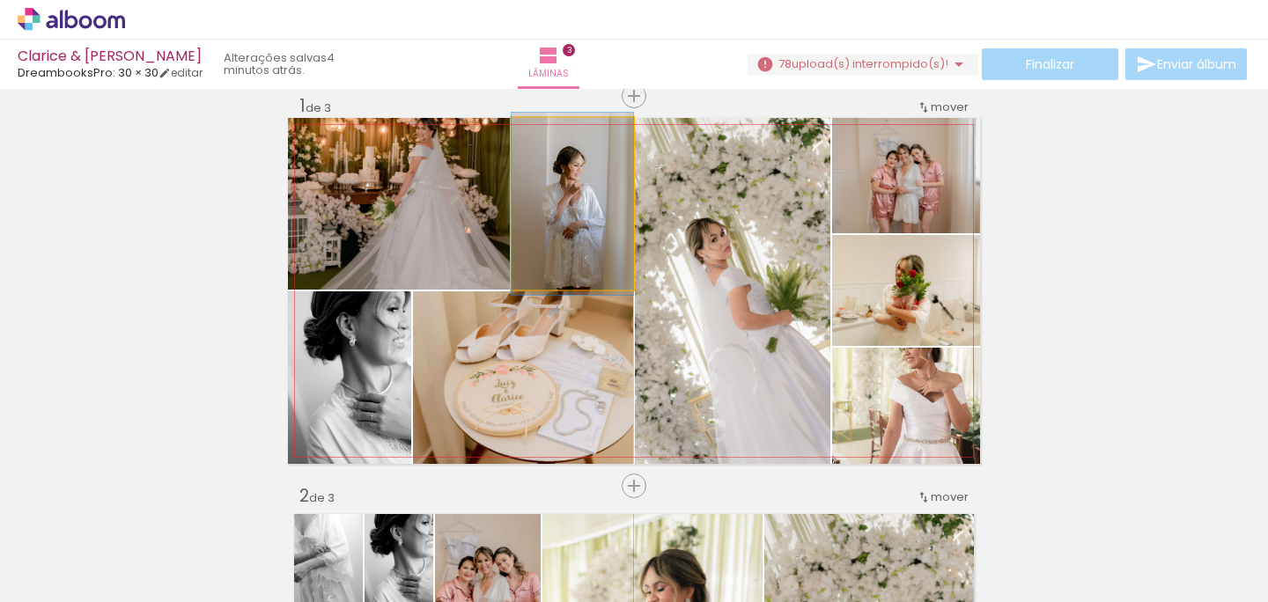
click at [625, 252] on quentale-photo at bounding box center [573, 204] width 122 height 172
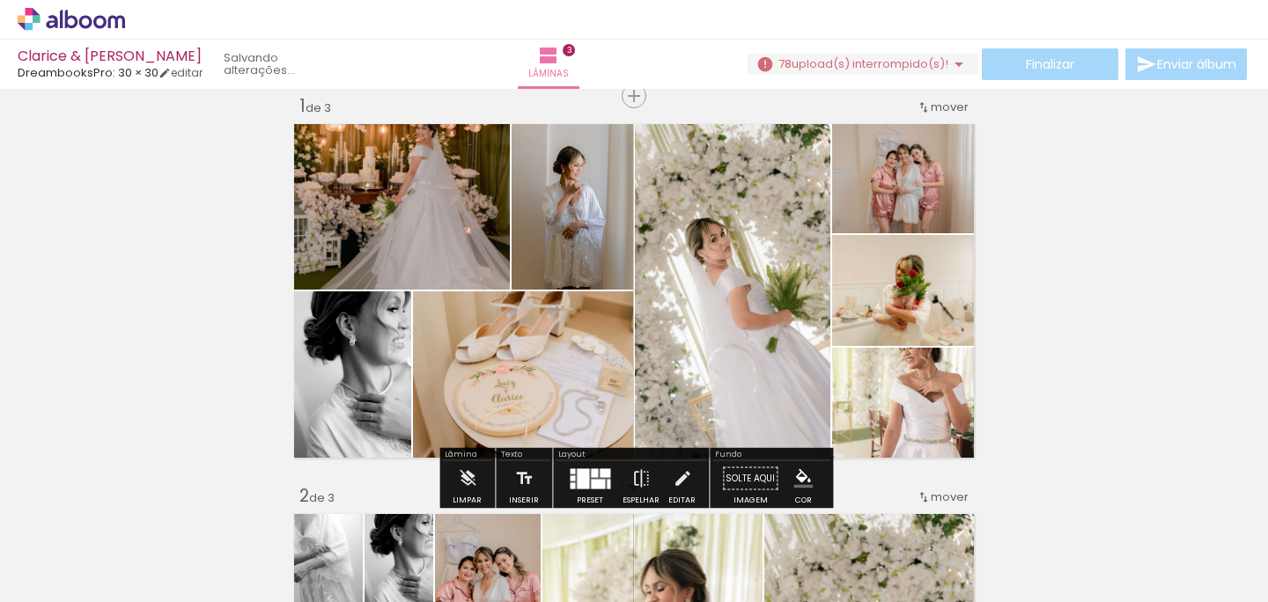
click at [600, 472] on div at bounding box center [605, 473] width 11 height 9
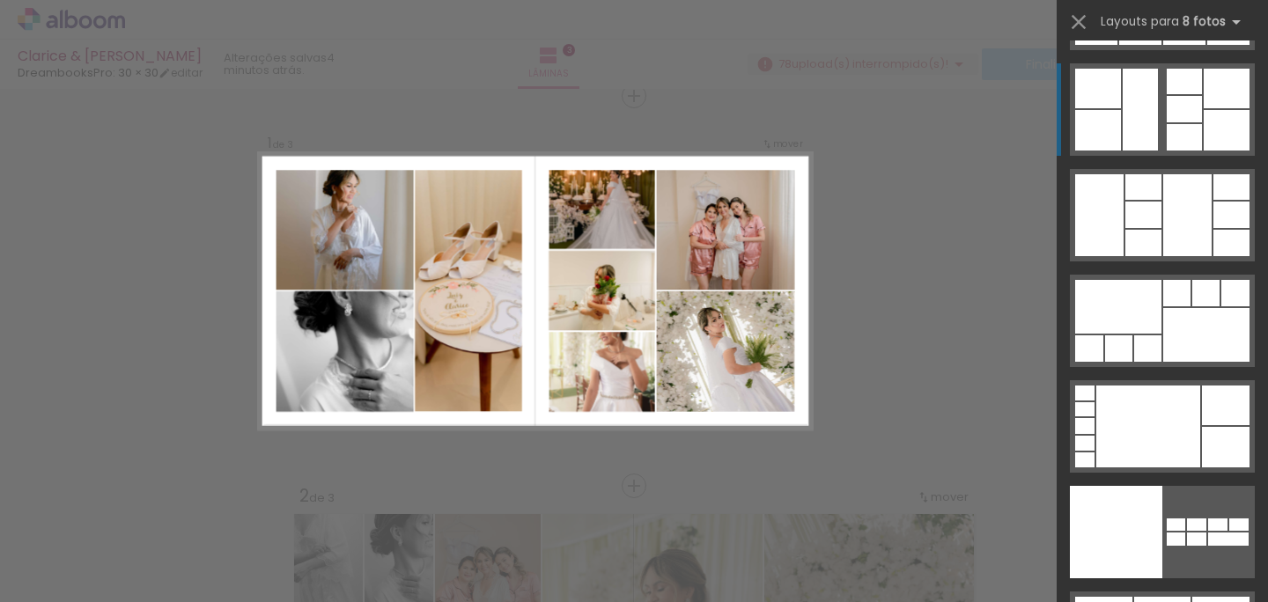
scroll to position [9373, 0]
